Goal: Download file/media

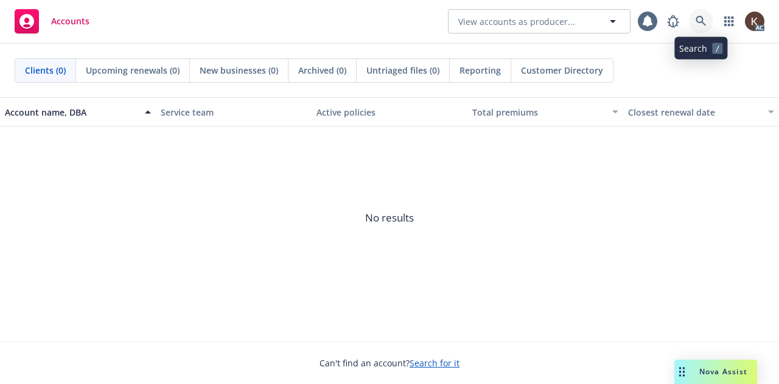
click at [701, 15] on link at bounding box center [701, 21] width 24 height 24
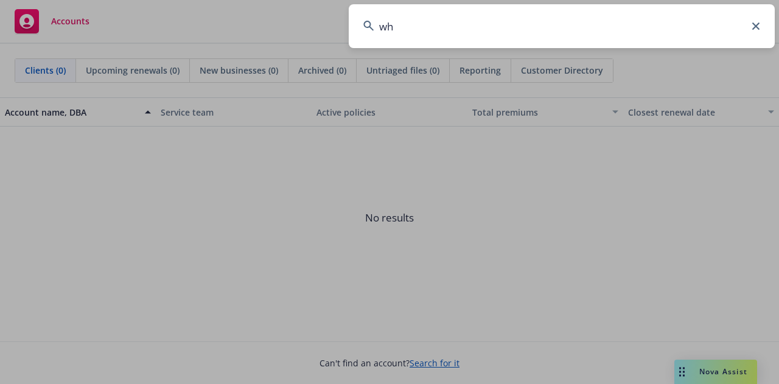
type input "w"
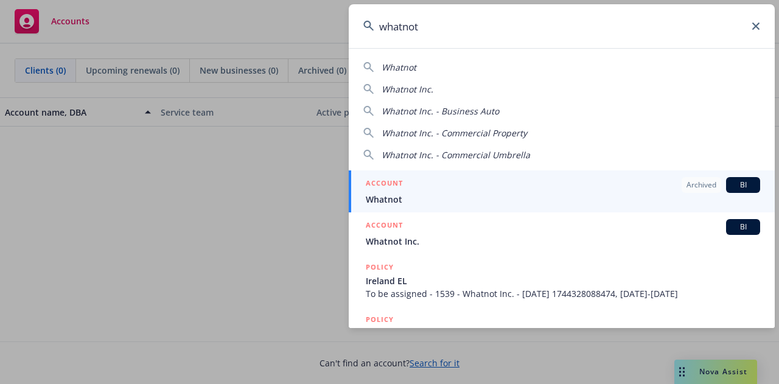
type input "whatnot"
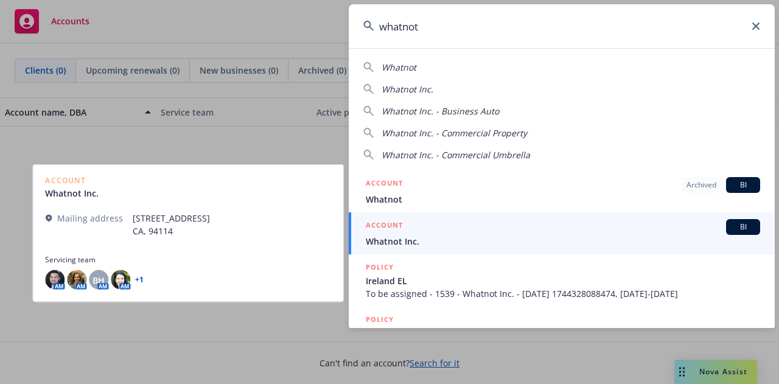
click at [435, 242] on span "Whatnot Inc." at bounding box center [563, 241] width 394 height 13
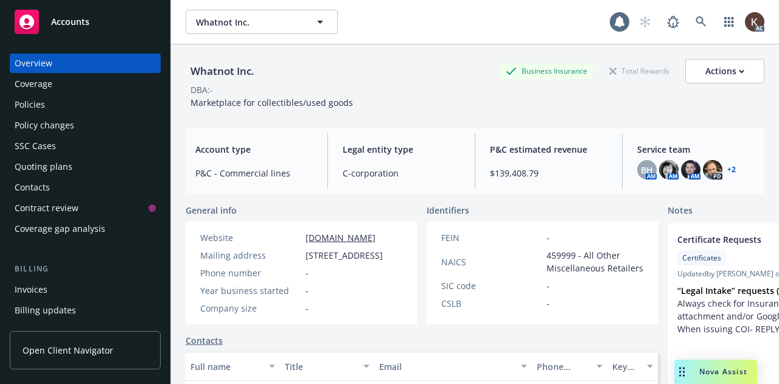
click at [97, 97] on div "Policies" at bounding box center [85, 104] width 141 height 19
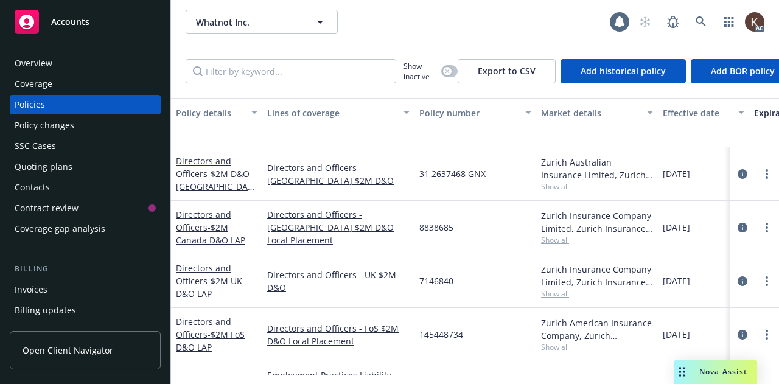
scroll to position [203, 0]
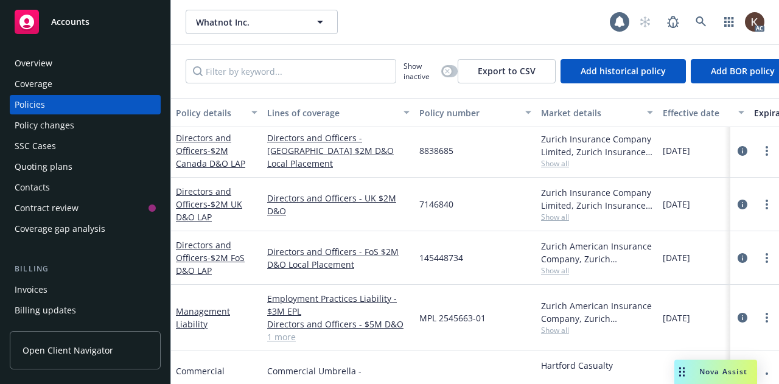
click at [200, 316] on div "Management Liability" at bounding box center [217, 318] width 82 height 26
click at [199, 315] on link "Management Liability" at bounding box center [203, 318] width 54 height 24
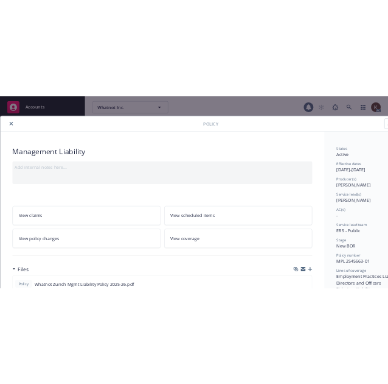
scroll to position [142, 5]
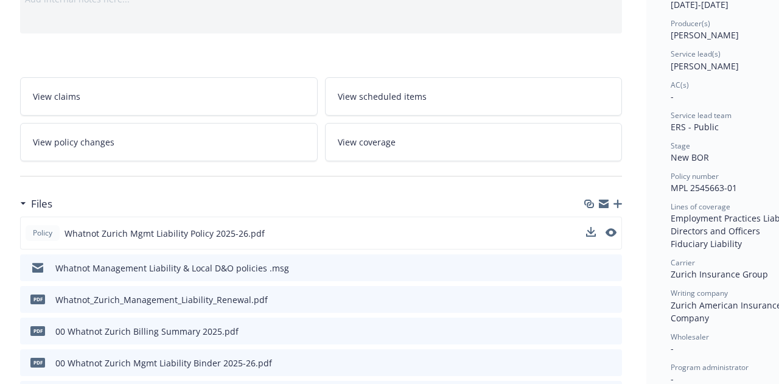
click at [585, 235] on div "Policy Whatnot Zurich Mgmt Liability Policy 2025-26.pdf" at bounding box center [321, 233] width 602 height 33
click at [587, 233] on icon "download file" at bounding box center [590, 233] width 10 height 10
